Goal: Task Accomplishment & Management: Use online tool/utility

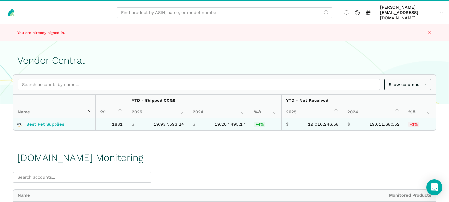
click at [50, 122] on link "Best Pet Supplies" at bounding box center [45, 124] width 38 height 5
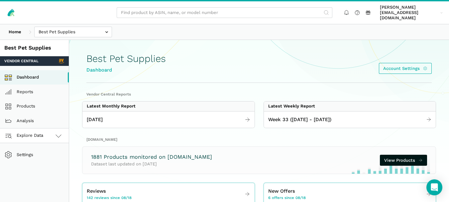
click at [59, 133] on icon at bounding box center [59, 136] width 8 height 8
click at [63, 159] on link "Amazon.com" at bounding box center [34, 165] width 69 height 15
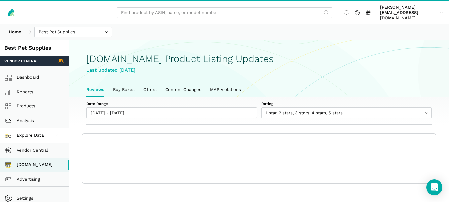
scroll to position [2, 0]
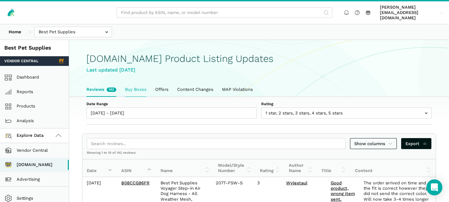
click at [139, 82] on link "Buy Boxes" at bounding box center [136, 89] width 30 height 14
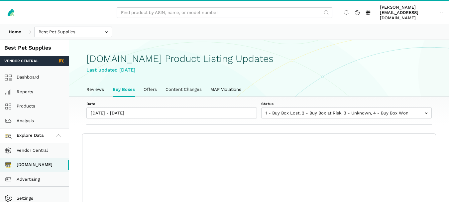
scroll to position [2, 0]
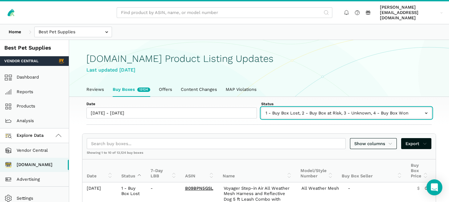
click at [290, 107] on input "text" at bounding box center [346, 112] width 171 height 11
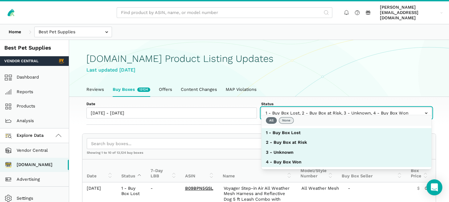
click at [288, 118] on button "None" at bounding box center [286, 120] width 15 height 7
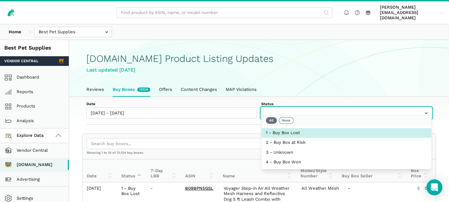
select select "1 - Buy Box Lost"
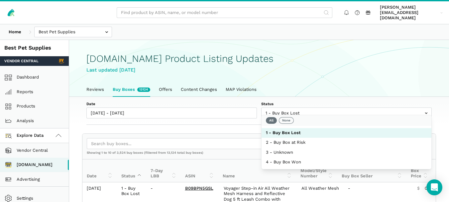
click at [250, 117] on div "Date 08/18/2025 - 08/25/2025 Status 1 - Buy Box Lost 2 - Buy Box at Risk 3 - Un…" at bounding box center [259, 111] width 380 height 28
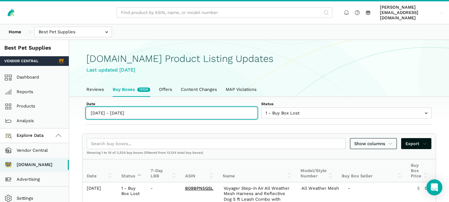
click at [128, 111] on input "08/18/2025 - 08/25/2025" at bounding box center [171, 112] width 171 height 11
type input "08/18/2025"
type input "08/25/2025"
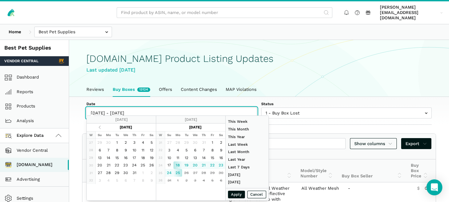
type input "08/25/2025"
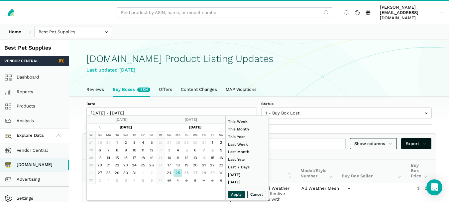
click at [231, 195] on button "Apply" at bounding box center [236, 195] width 17 height 8
type input "08/25/2025 - 08/25/2025"
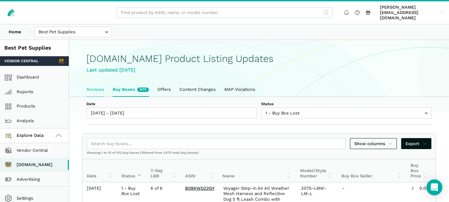
click at [93, 87] on link "Reviews" at bounding box center [95, 89] width 26 height 14
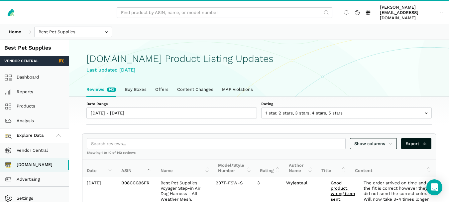
scroll to position [2, 0]
click at [133, 88] on link "Buy Boxes" at bounding box center [136, 89] width 30 height 14
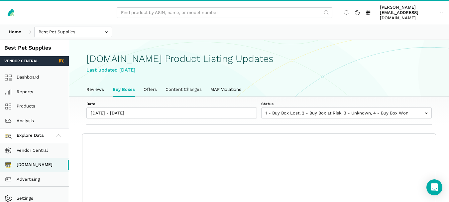
scroll to position [2, 0]
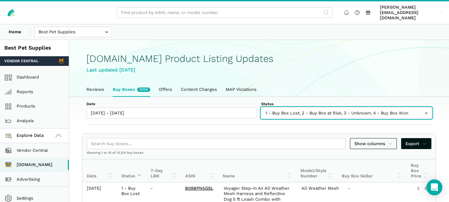
click at [277, 107] on input "text" at bounding box center [346, 112] width 171 height 11
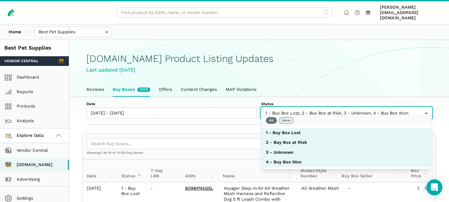
click at [286, 121] on button "None" at bounding box center [286, 120] width 15 height 7
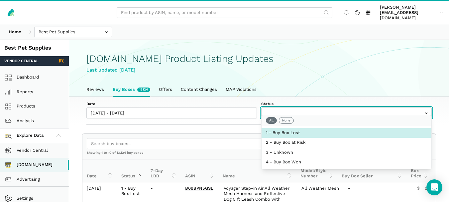
select select "1 - Buy Box Lost"
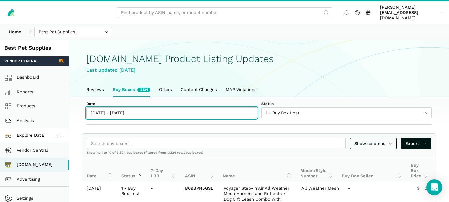
click at [126, 107] on input "08/18/2025 - 08/25/2025" at bounding box center [171, 112] width 171 height 11
type input "08/18/2025"
type input "[DATE]"
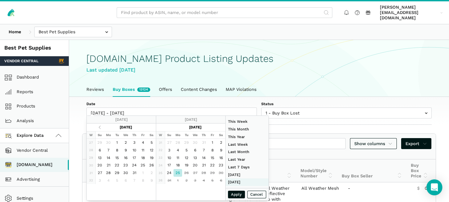
type input "06/01/2025"
type input "06/30/2025"
type input "[DATE]"
click at [230, 195] on button "Apply" at bounding box center [236, 195] width 17 height 8
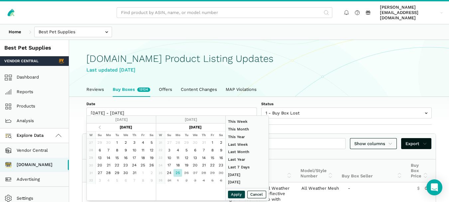
type input "[DATE] - [DATE]"
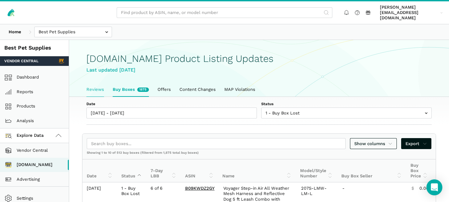
click at [104, 84] on link "Reviews" at bounding box center [95, 89] width 26 height 14
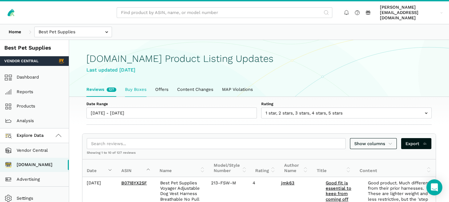
scroll to position [2, 0]
click at [141, 82] on link "Buy Boxes" at bounding box center [136, 89] width 30 height 14
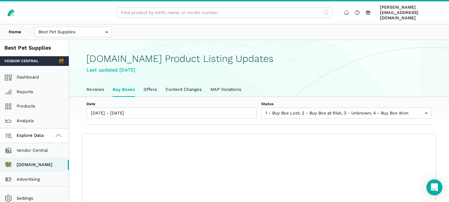
scroll to position [2, 0]
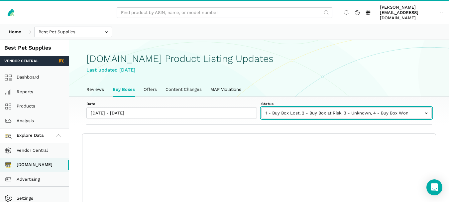
click at [312, 110] on input "text" at bounding box center [346, 112] width 171 height 11
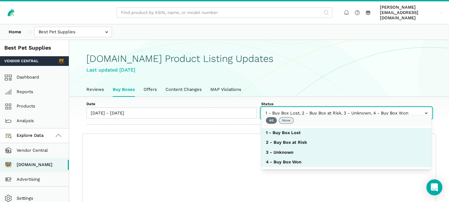
click at [286, 121] on button "None" at bounding box center [286, 120] width 15 height 7
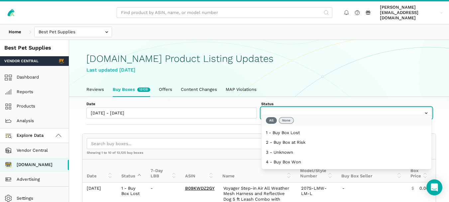
click at [287, 119] on button "None" at bounding box center [286, 120] width 15 height 7
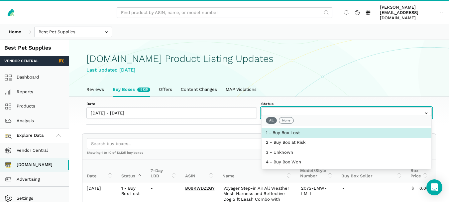
select select "1 - Buy Box Lost"
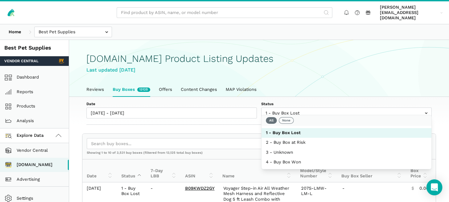
click at [221, 117] on div "Date [DATE] - [DATE] Status 1 - Buy Box Lost 2 - Buy Box at Risk 3 - Unknown 4 …" at bounding box center [259, 111] width 380 height 28
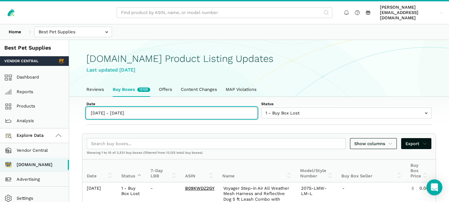
click at [129, 108] on input "[DATE] - [DATE]" at bounding box center [171, 112] width 171 height 11
type input "[DATE]"
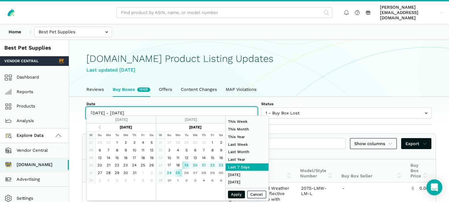
type input "[DATE]"
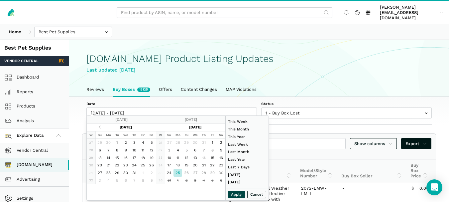
click at [238, 193] on button "Apply" at bounding box center [236, 195] width 17 height 8
type input "[DATE] - [DATE]"
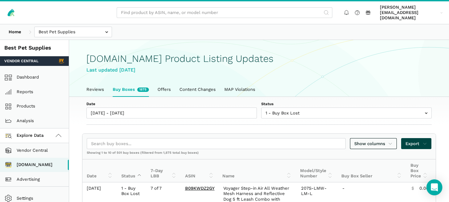
click at [421, 140] on span "Export" at bounding box center [417, 143] width 22 height 7
click at [408, 158] on span "Export as Excel" at bounding box center [405, 161] width 33 height 7
